Goal: Transaction & Acquisition: Purchase product/service

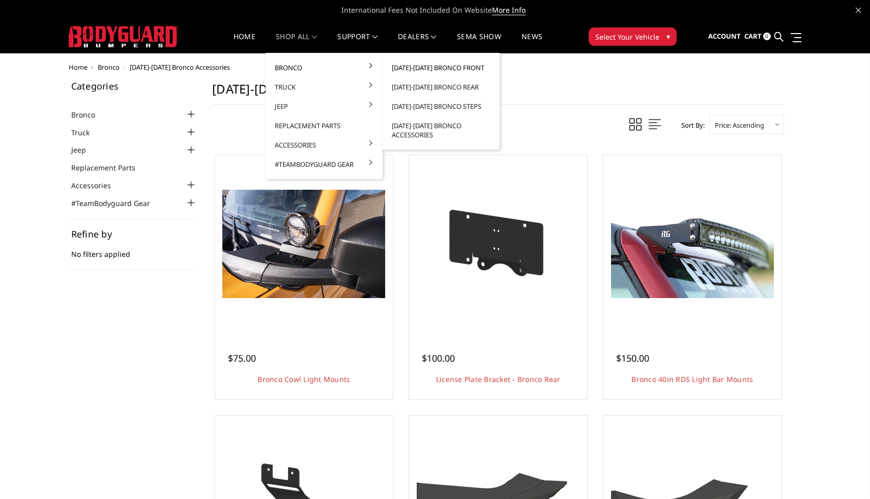
click at [443, 66] on link "[DATE]-[DATE] Bronco Front" at bounding box center [441, 67] width 109 height 19
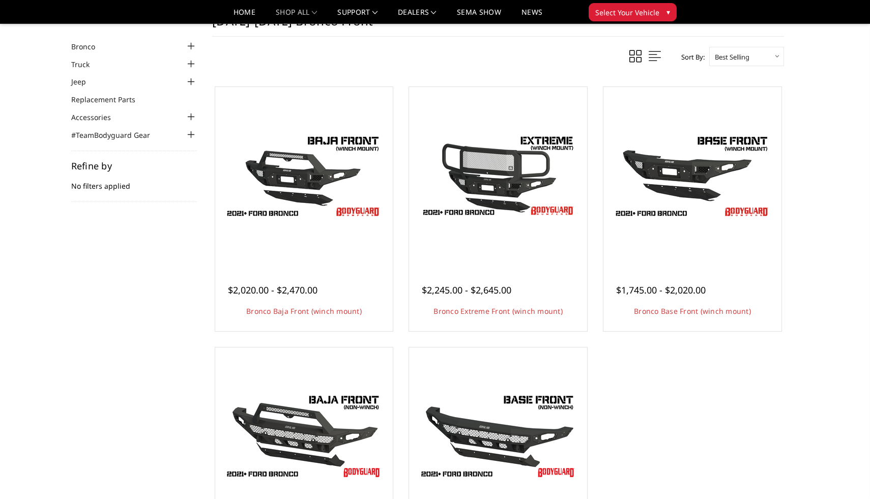
scroll to position [42, 0]
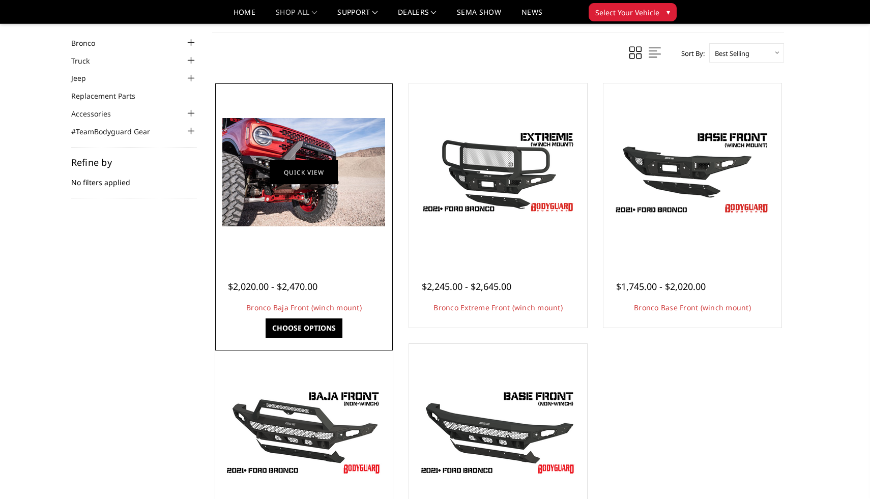
click at [296, 171] on link "Quick view" at bounding box center [304, 172] width 68 height 24
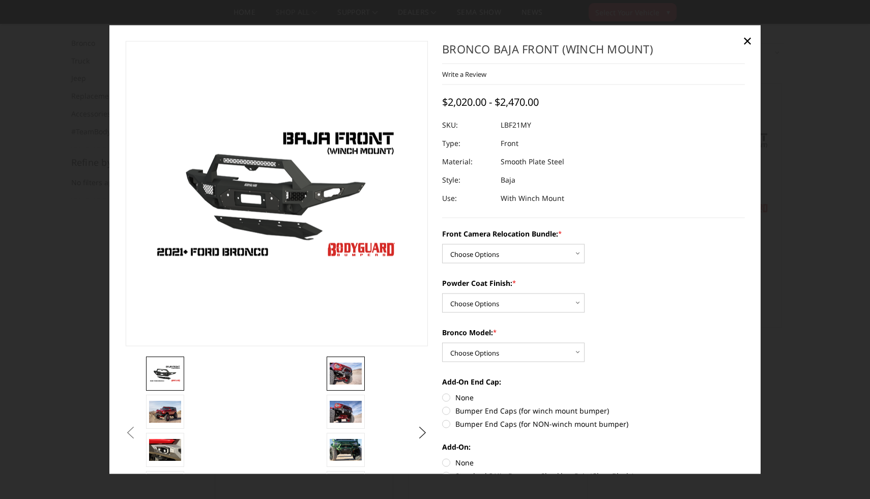
click at [346, 378] on img at bounding box center [346, 373] width 32 height 21
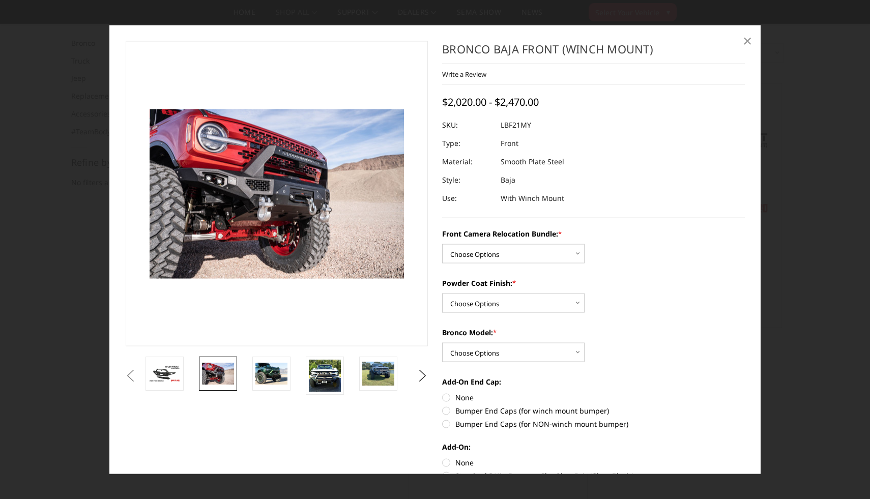
click at [749, 39] on span "×" at bounding box center [747, 41] width 9 height 22
